Goal: Task Accomplishment & Management: Complete application form

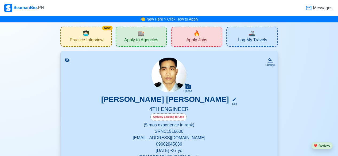
click at [165, 37] on div "🏬 Apply to Agencies" at bounding box center [141, 37] width 51 height 20
click at [192, 41] on span "Apply Jobs" at bounding box center [196, 40] width 21 height 7
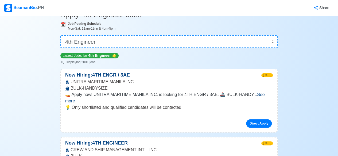
scroll to position [29, 0]
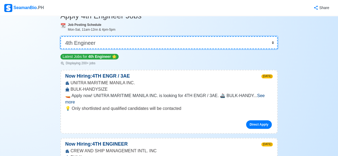
click at [272, 43] on select "👉 Select Rank or Position Master Chief Officer 2nd Officer 3rd Officer Junior O…" at bounding box center [168, 42] width 217 height 13
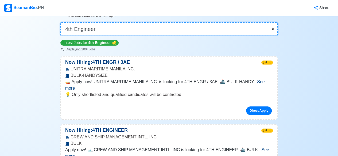
scroll to position [44, 0]
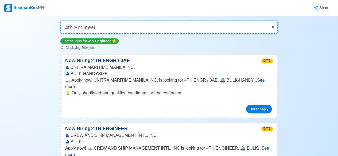
click at [274, 27] on select "👉 Select Rank or Position Master Chief Officer 2nd Officer 3rd Officer Junior O…" at bounding box center [168, 27] width 217 height 13
select select "Junior Engineer"
click at [61, 34] on select "👉 Select Rank or Position Master Chief Officer 2nd Officer 3rd Officer Junior O…" at bounding box center [168, 27] width 217 height 13
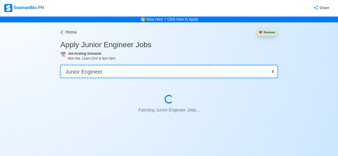
scroll to position [0, 0]
